Goal: Transaction & Acquisition: Purchase product/service

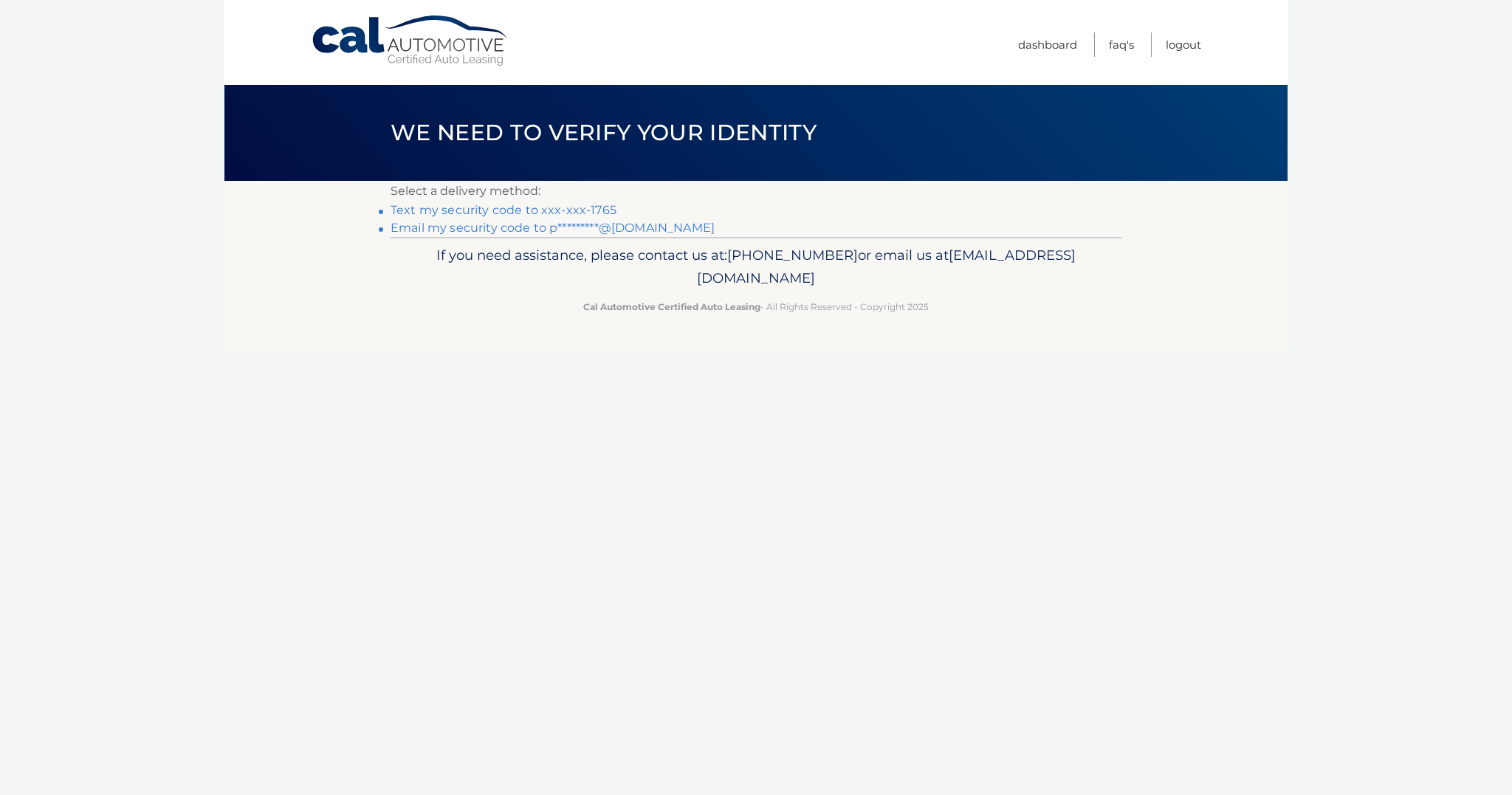
click at [526, 211] on link "Text my security code to xxx-xxx-1765" at bounding box center [503, 210] width 226 height 14
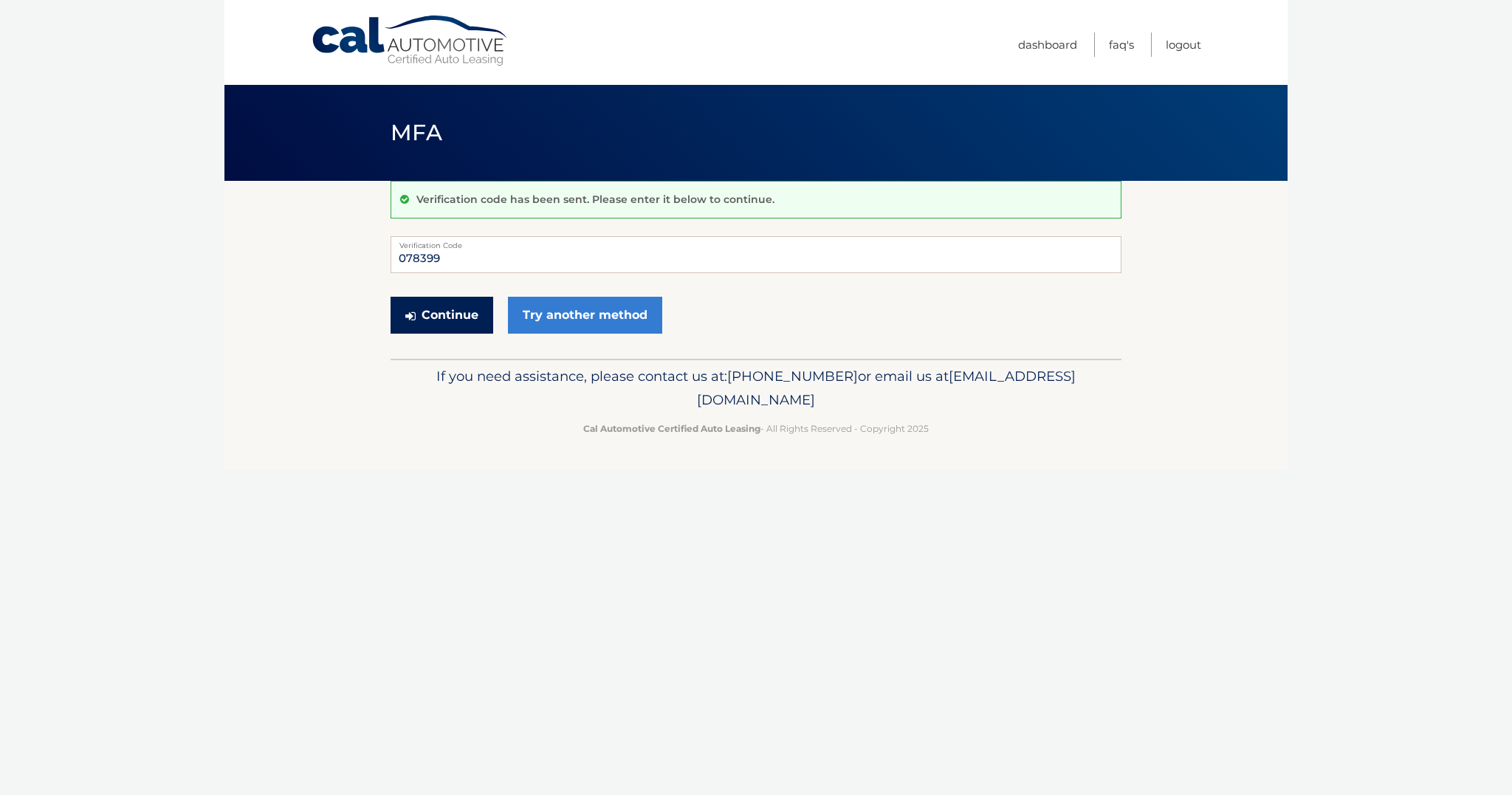
type input "078399"
click at [448, 307] on button "Continue" at bounding box center [442, 315] width 103 height 37
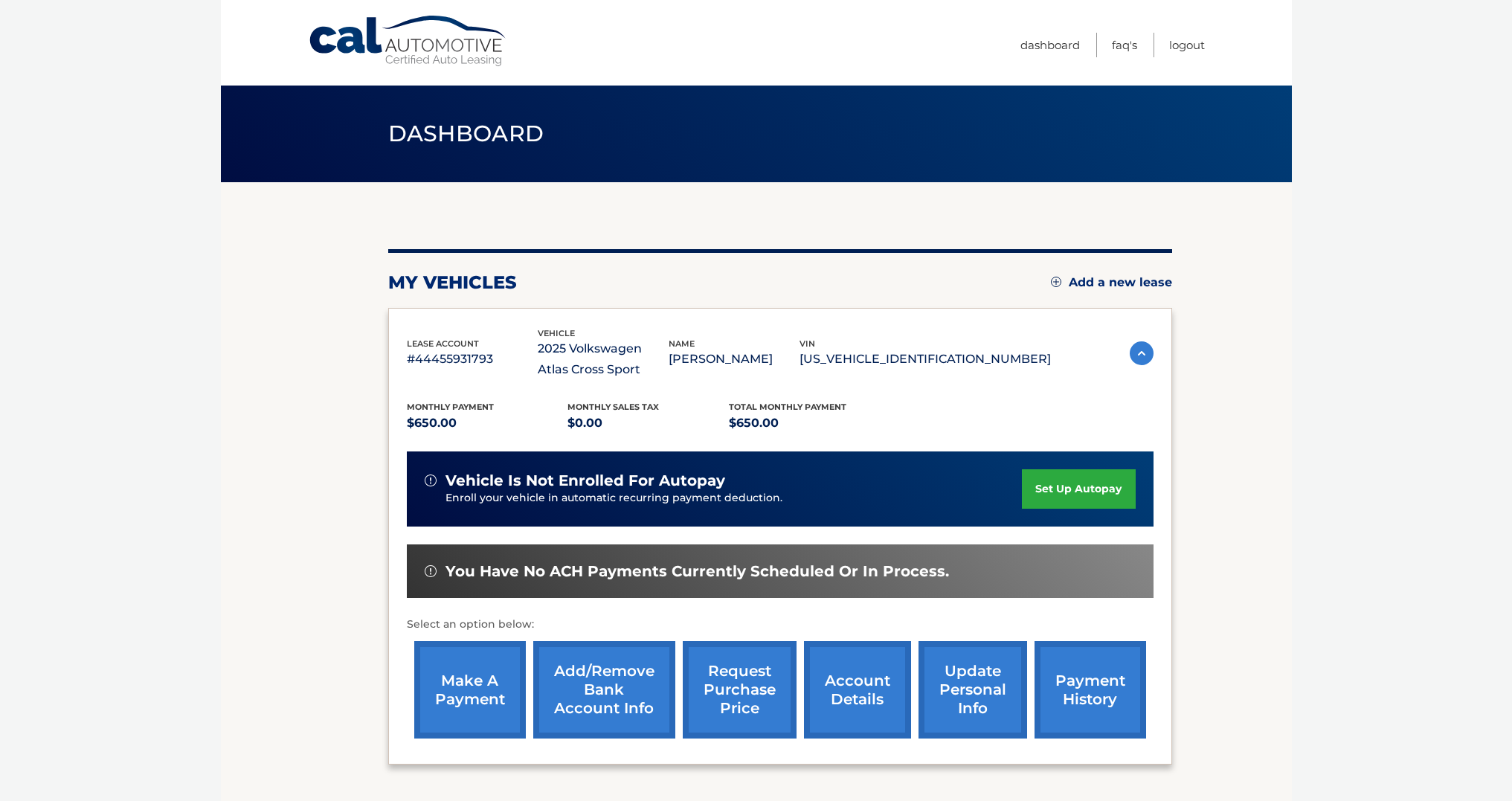
scroll to position [20, 0]
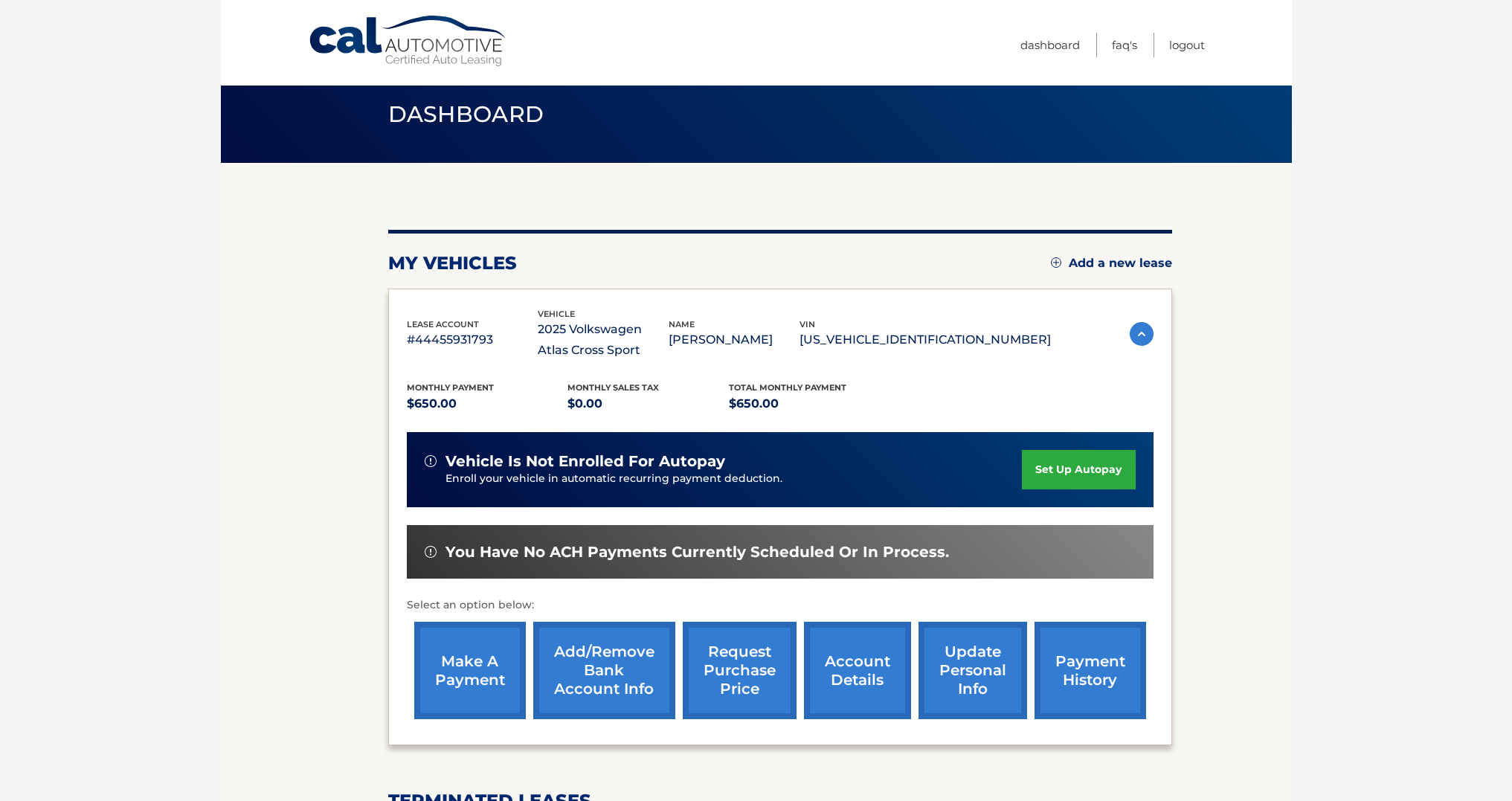
click at [463, 665] on link "make a payment" at bounding box center [469, 670] width 112 height 97
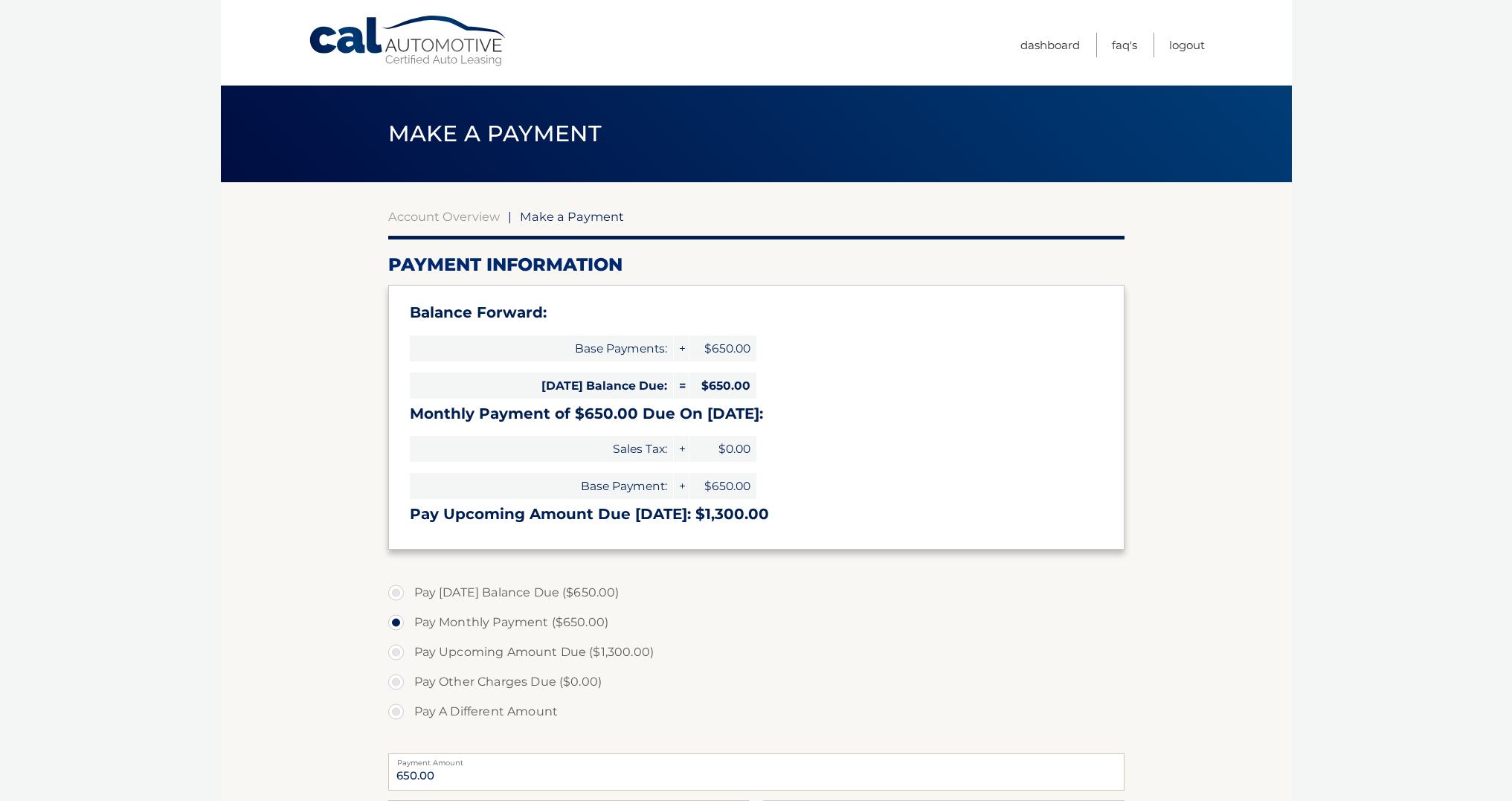
select select "YzE3Njk1ODUtYzhmOS00OGM1LWE0NjEtYTM0NDliMTVhYmZi"
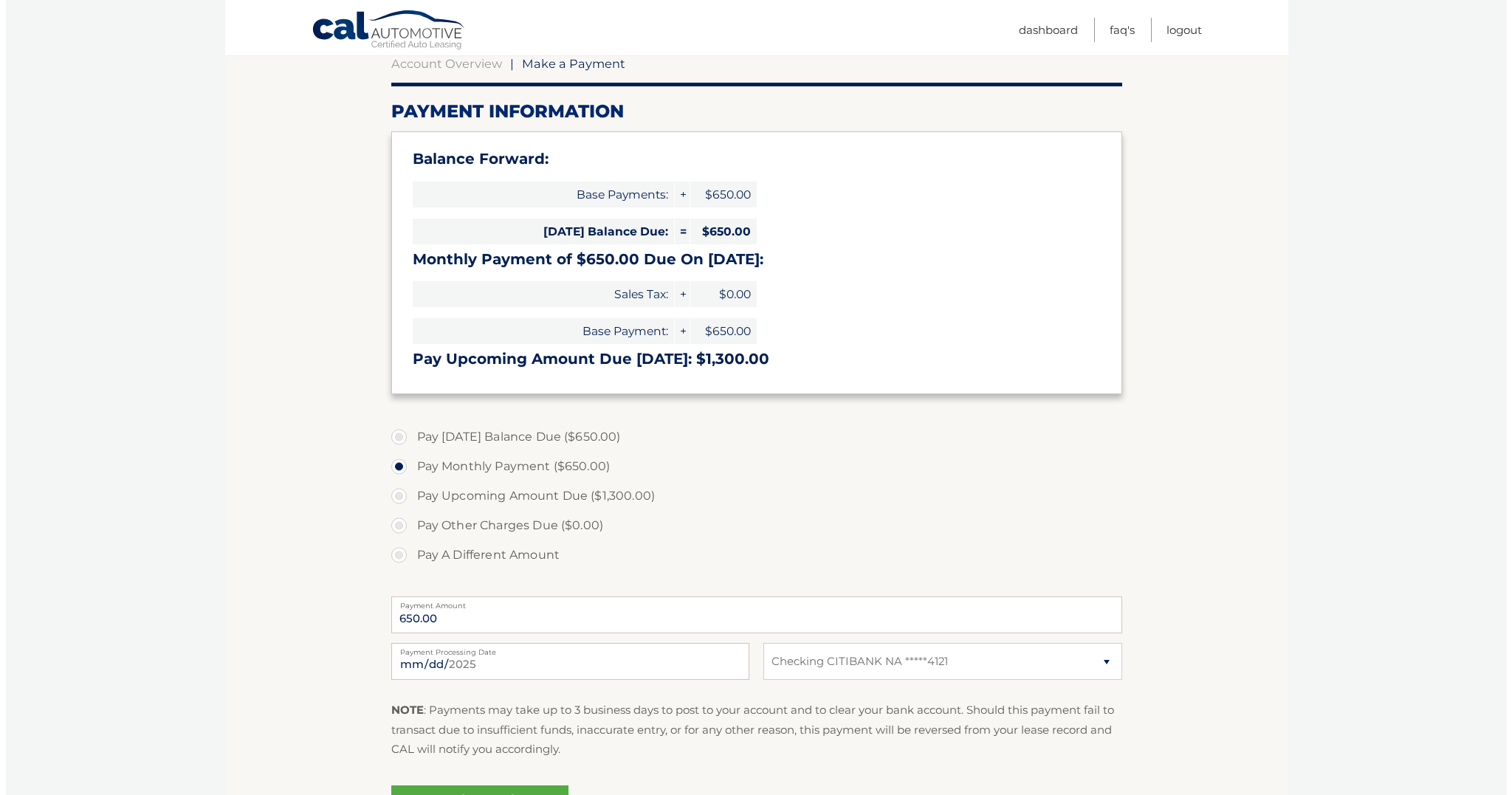
scroll to position [262, 0]
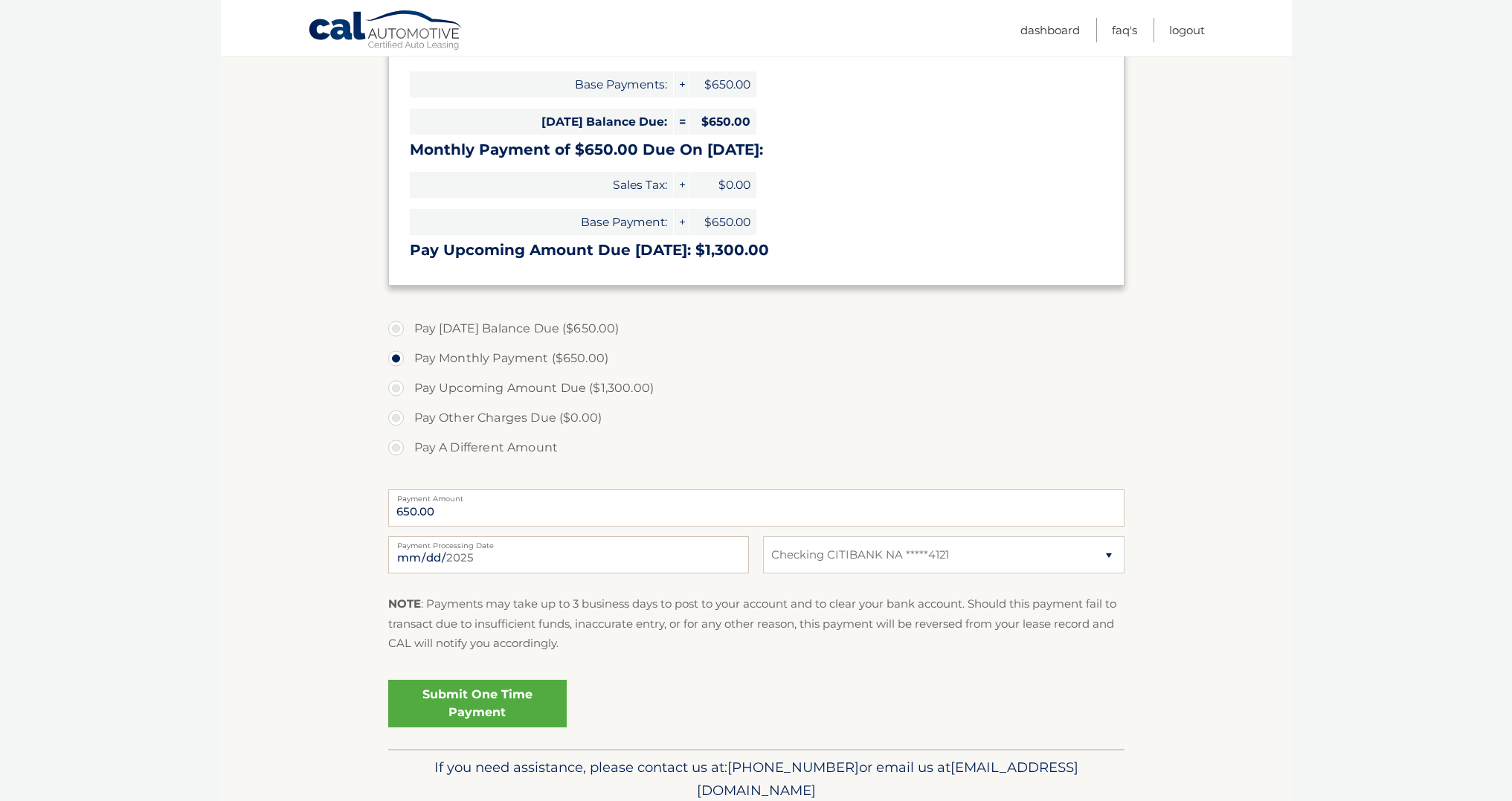
click at [459, 701] on link "Submit One Time Payment" at bounding box center [477, 703] width 178 height 47
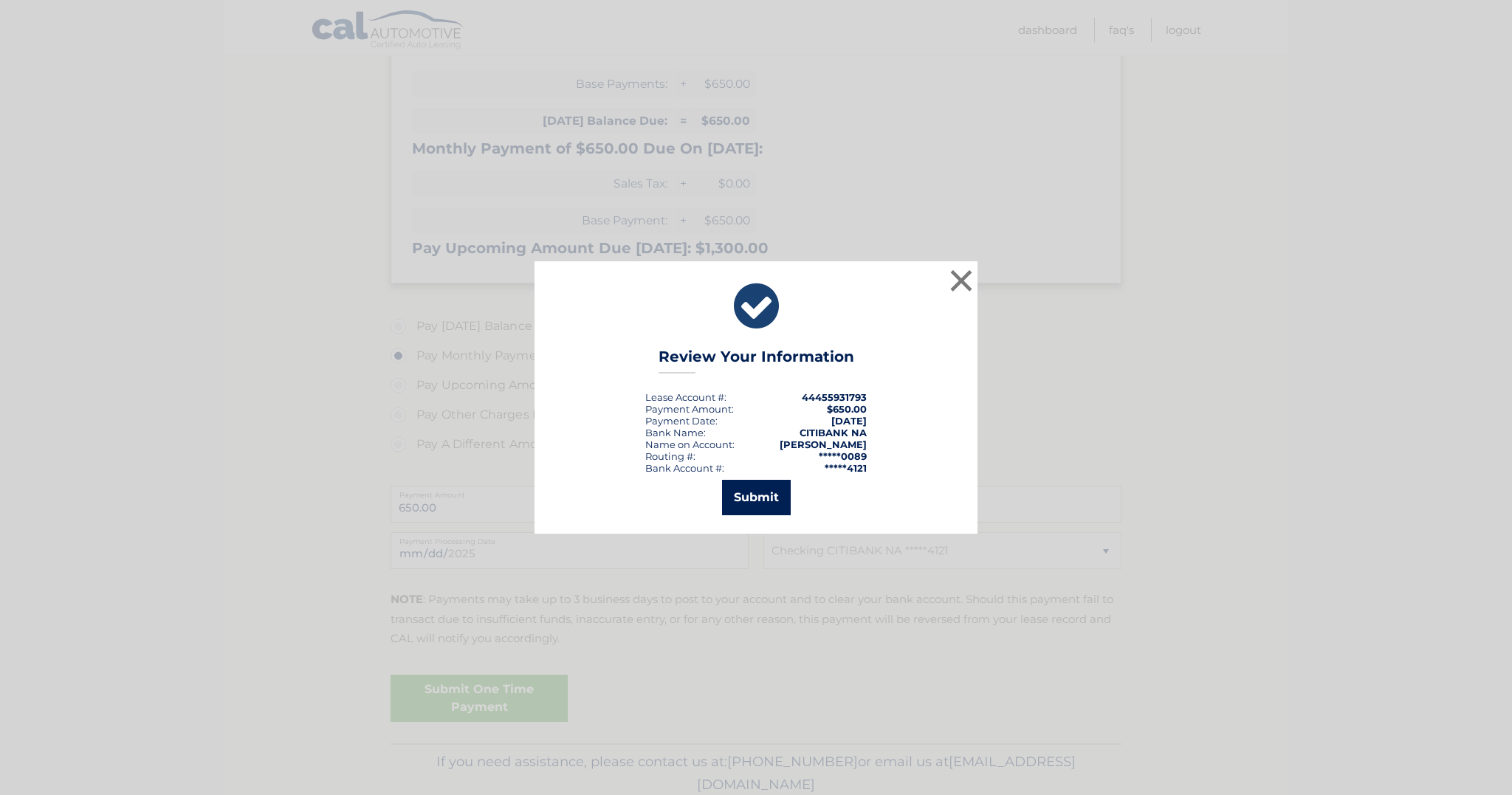
click at [763, 497] on button "Submit" at bounding box center [757, 498] width 69 height 35
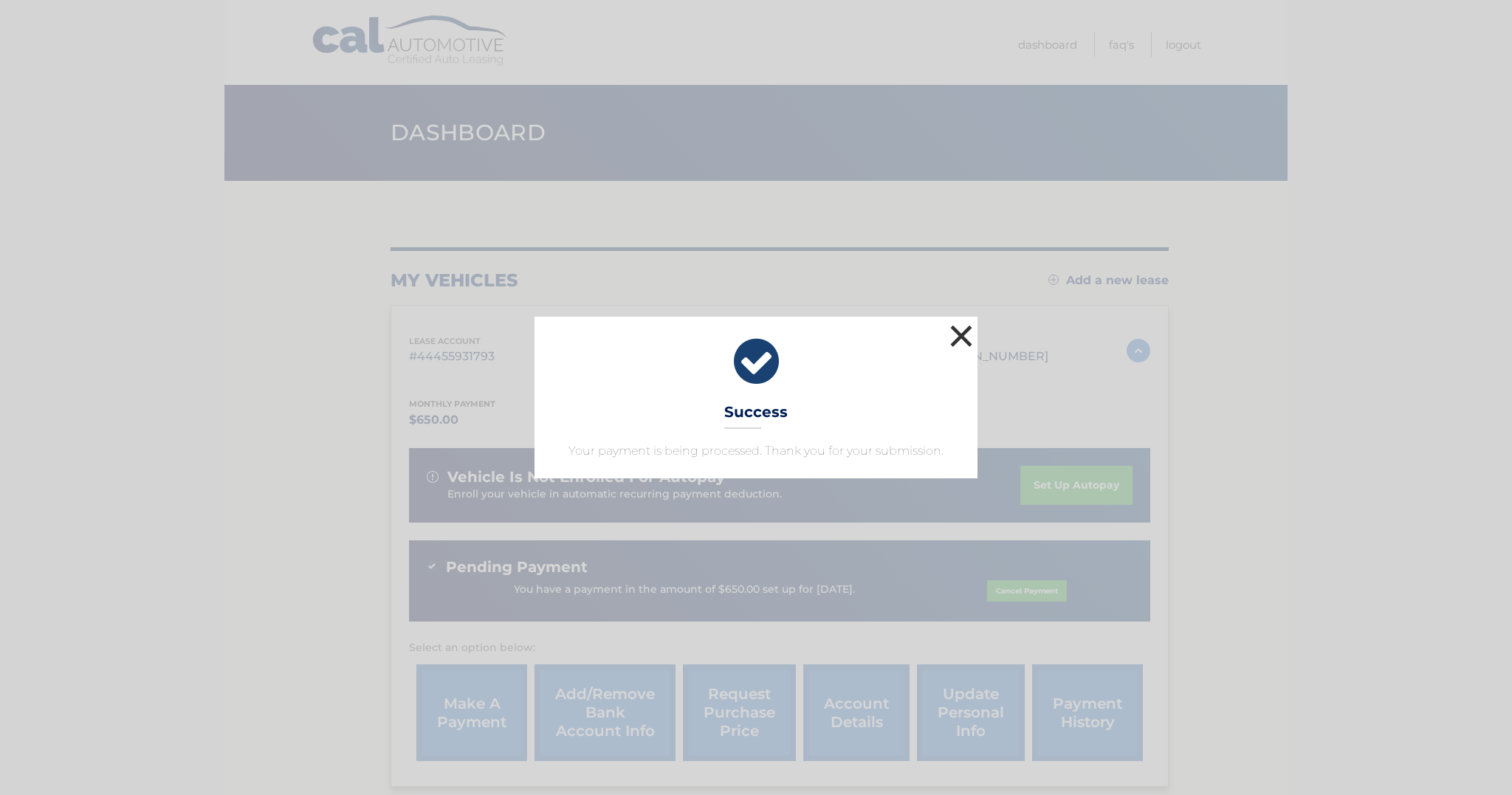
click at [956, 337] on button "×" at bounding box center [960, 336] width 29 height 29
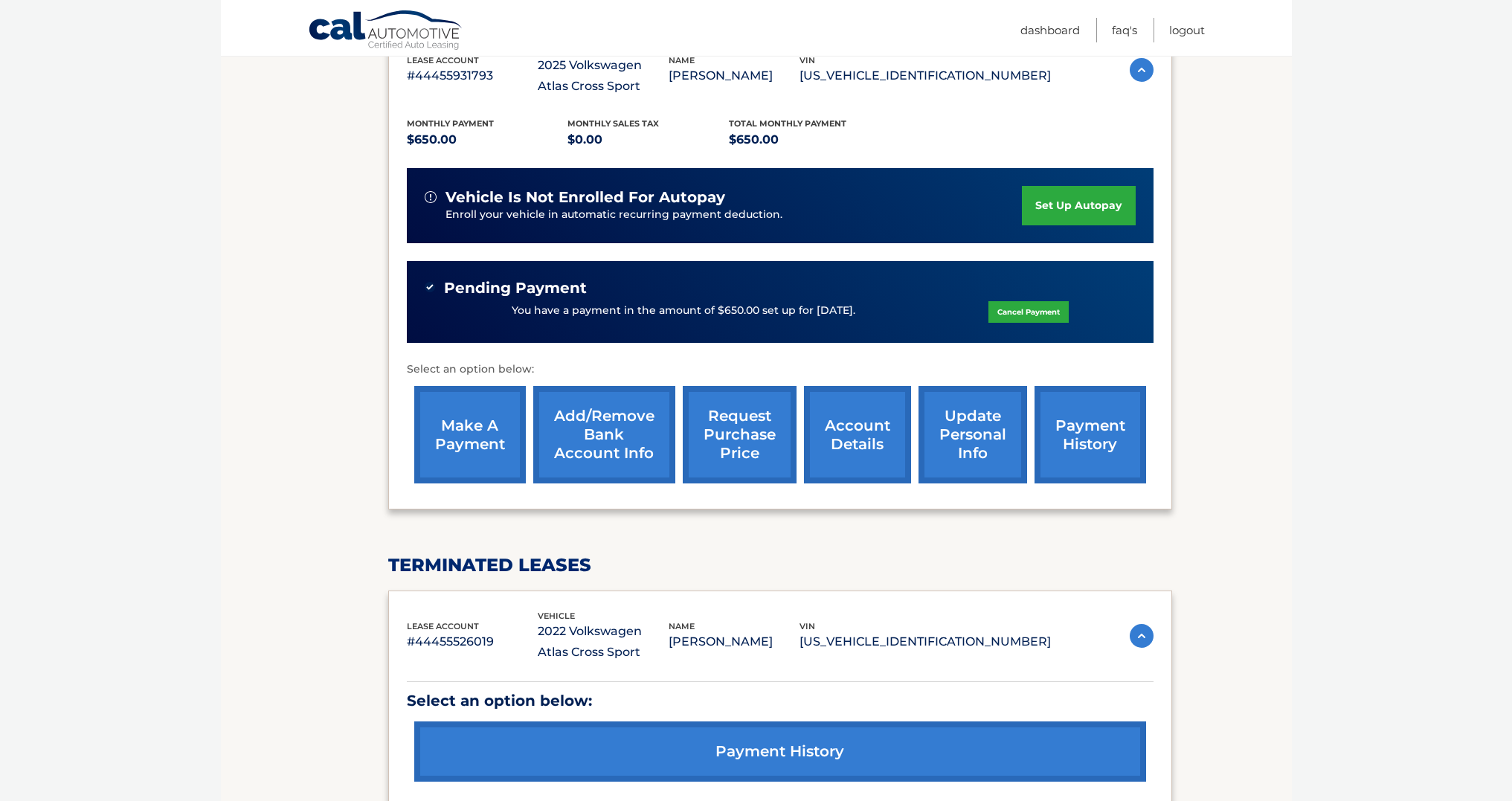
scroll to position [427, 0]
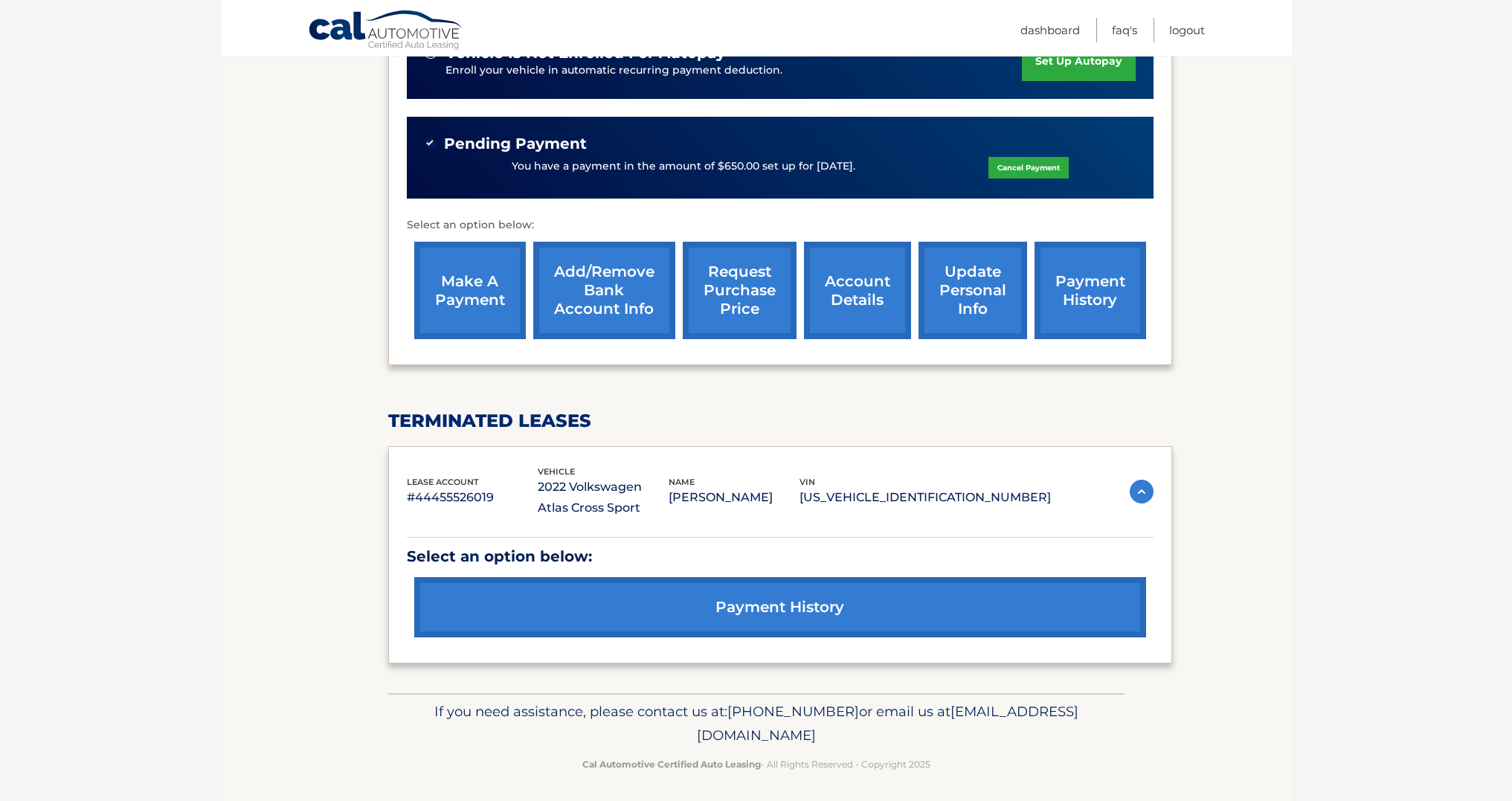
click at [766, 598] on link "payment history" at bounding box center [780, 607] width 732 height 61
